Goal: Find specific page/section: Find specific page/section

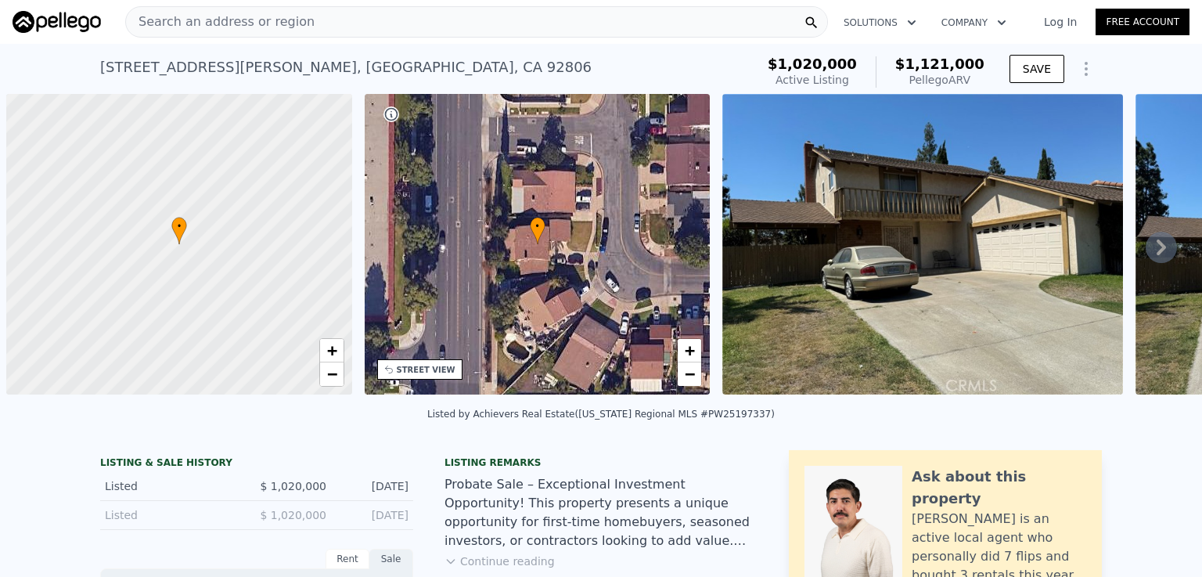
click at [303, 18] on div "Search an address or region" at bounding box center [476, 21] width 703 height 31
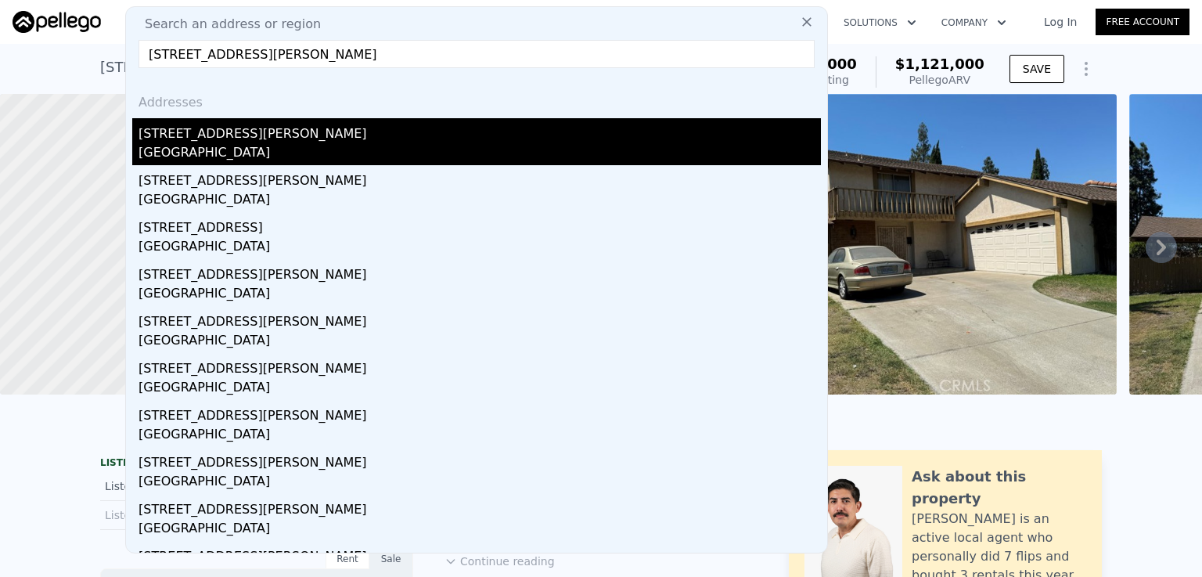
type input "[STREET_ADDRESS][PERSON_NAME]"
click at [200, 145] on div "[GEOGRAPHIC_DATA]" at bounding box center [480, 154] width 682 height 22
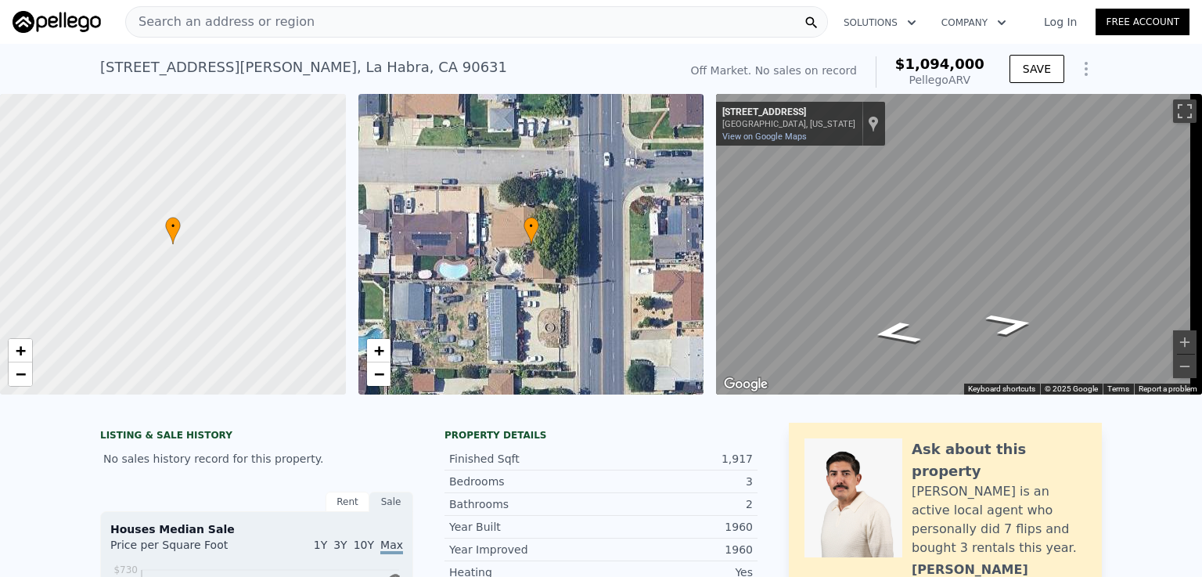
click at [294, 22] on div "Search an address or region" at bounding box center [476, 21] width 703 height 31
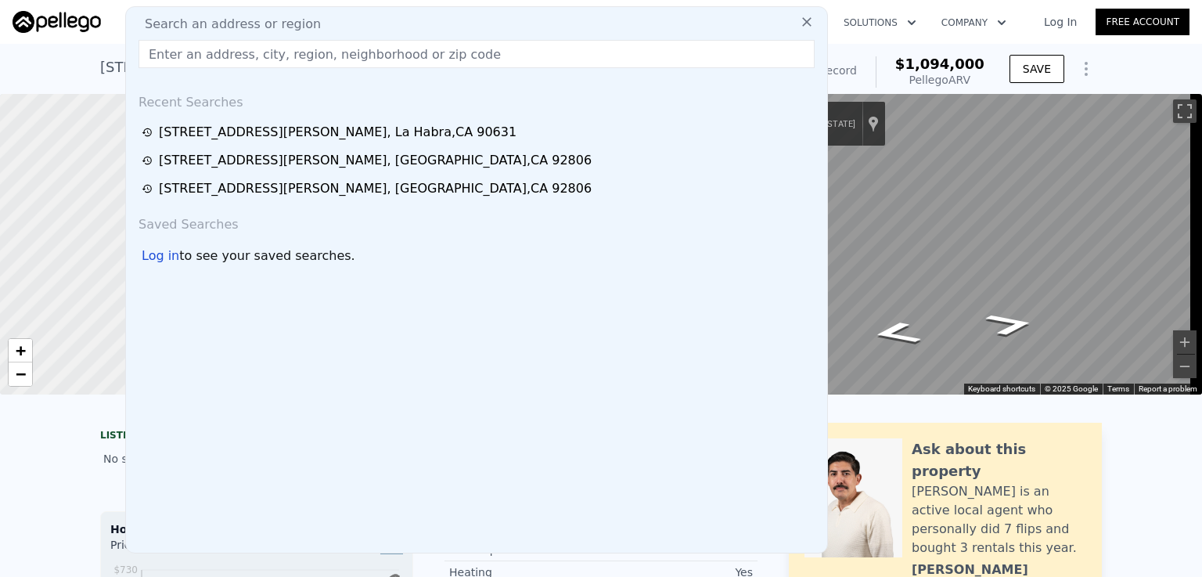
click at [802, 23] on icon at bounding box center [806, 21] width 9 height 9
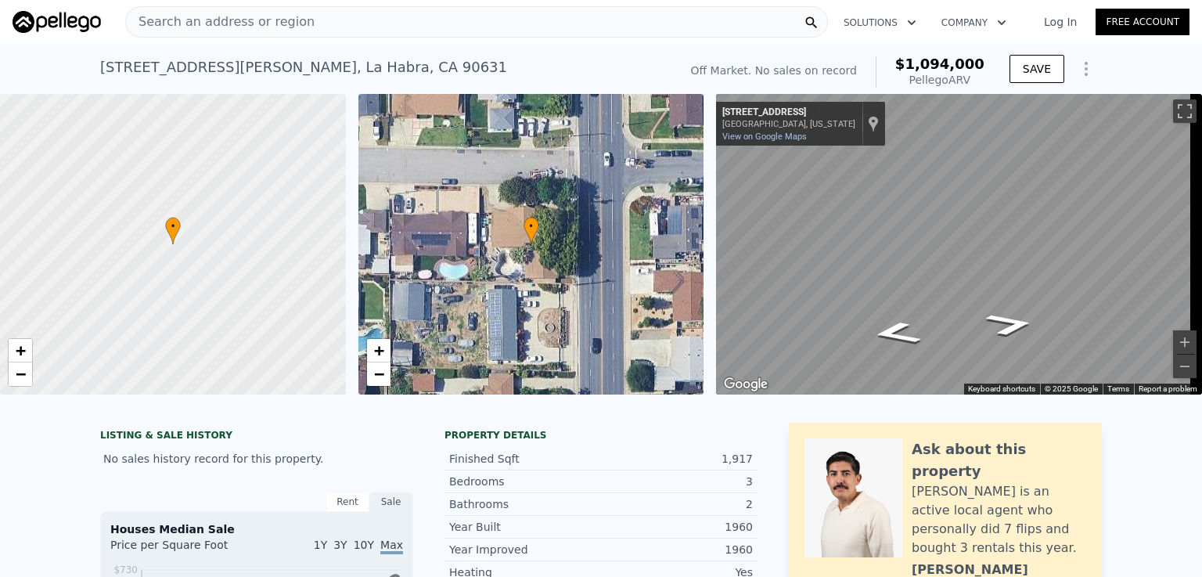
click at [249, 21] on span "Search an address or region" at bounding box center [220, 22] width 189 height 19
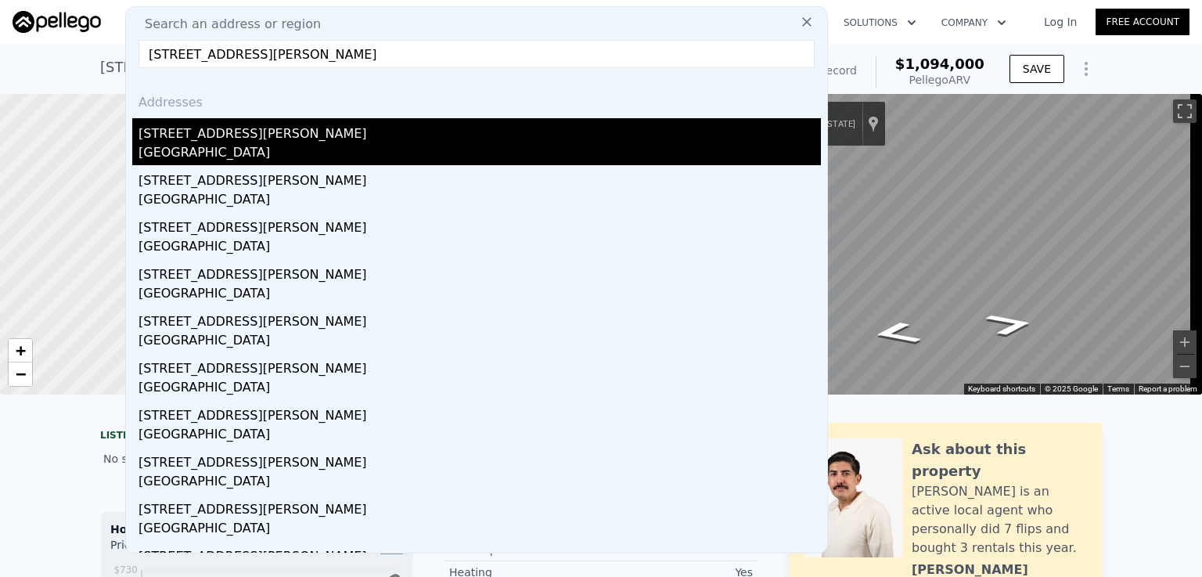
type input "[STREET_ADDRESS][PERSON_NAME]"
click at [214, 153] on div "[GEOGRAPHIC_DATA]" at bounding box center [480, 154] width 682 height 22
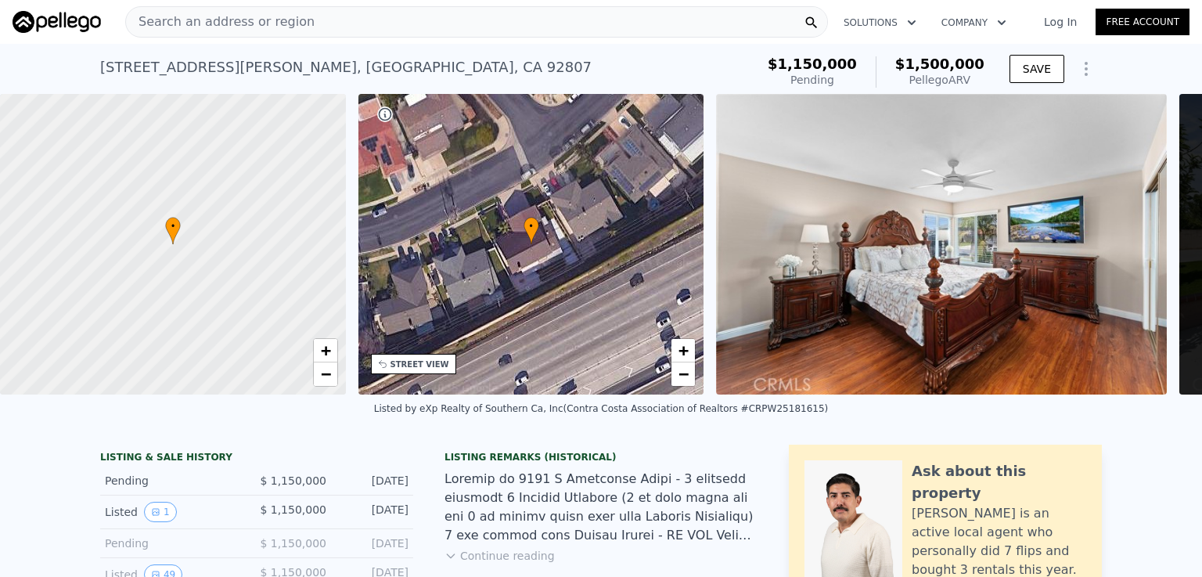
click at [272, 19] on span "Search an address or region" at bounding box center [220, 22] width 189 height 19
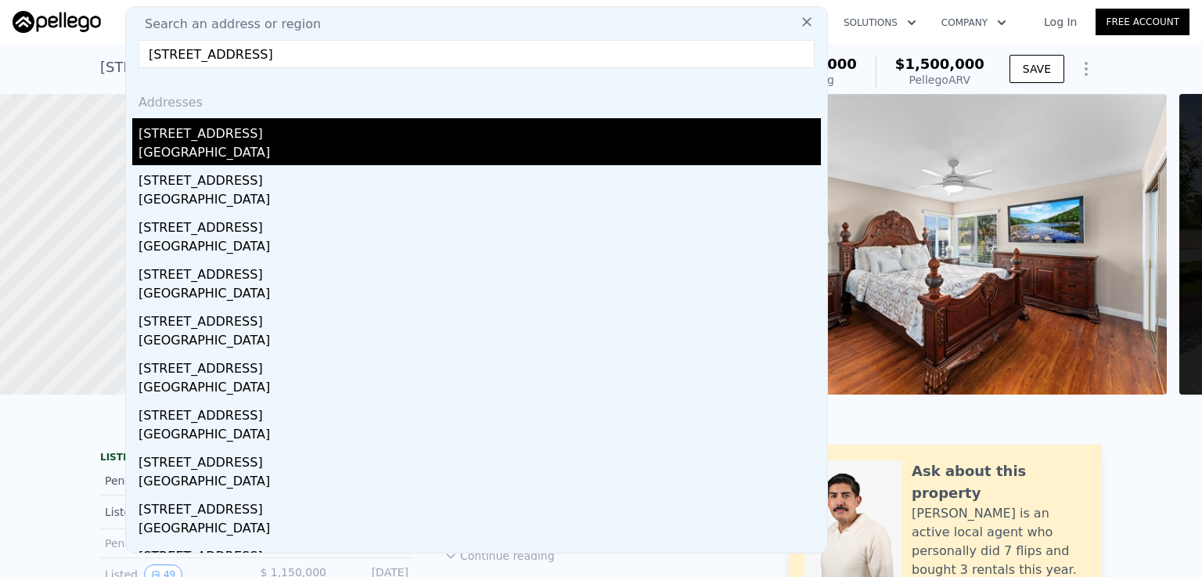
type input "[STREET_ADDRESS]"
click at [203, 135] on div "[STREET_ADDRESS]" at bounding box center [480, 130] width 682 height 25
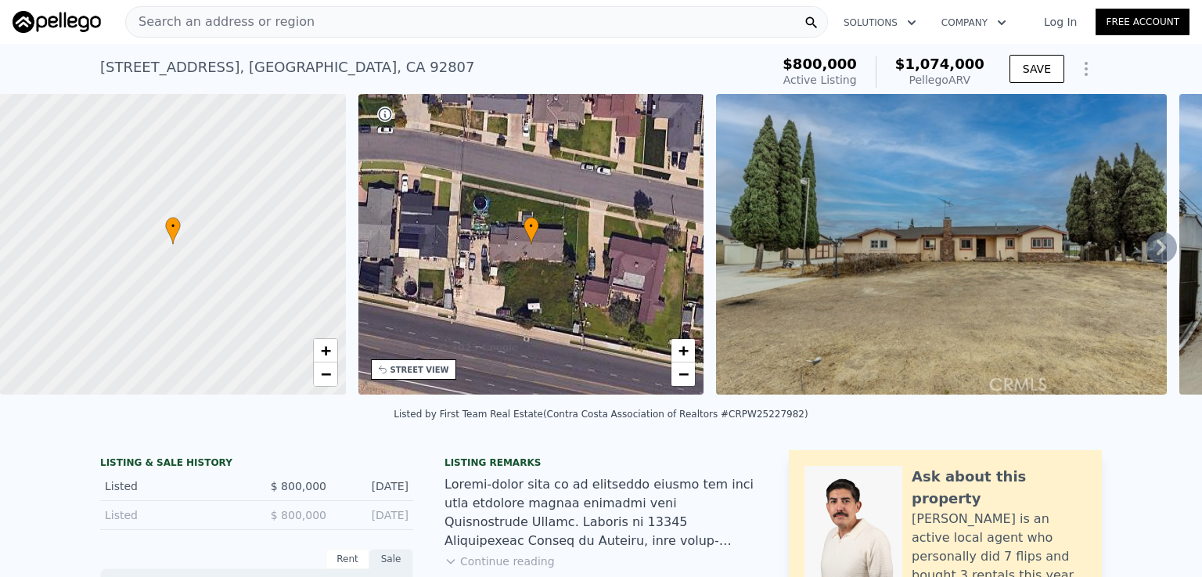
click at [306, 23] on div "Search an address or region" at bounding box center [476, 21] width 703 height 31
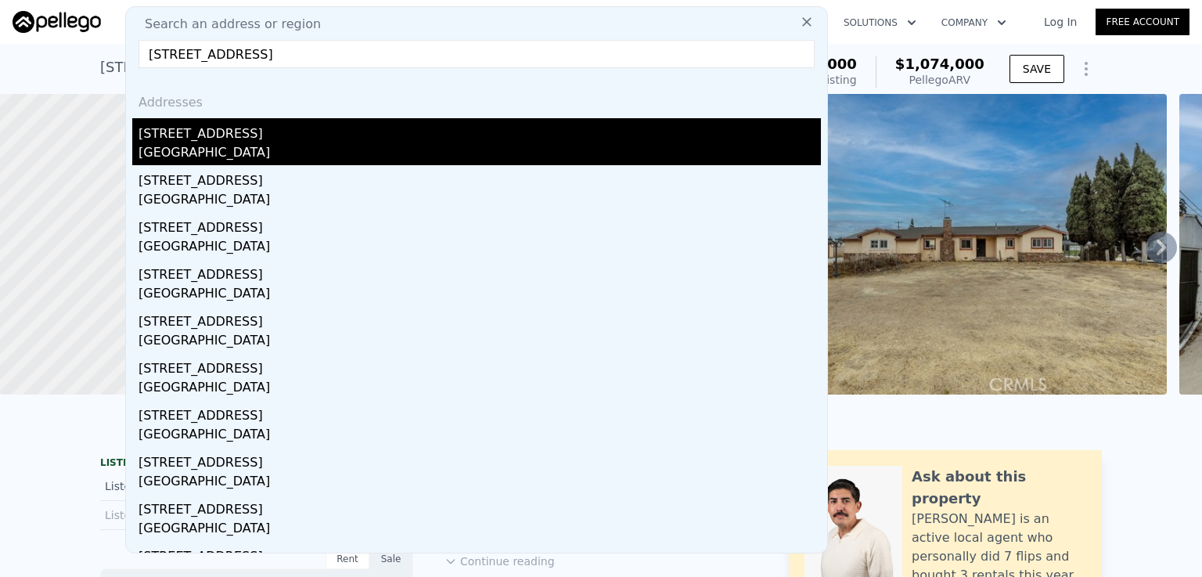
type input "[STREET_ADDRESS]"
click at [243, 139] on div "[STREET_ADDRESS]" at bounding box center [480, 130] width 682 height 25
